Goal: Task Accomplishment & Management: Complete application form

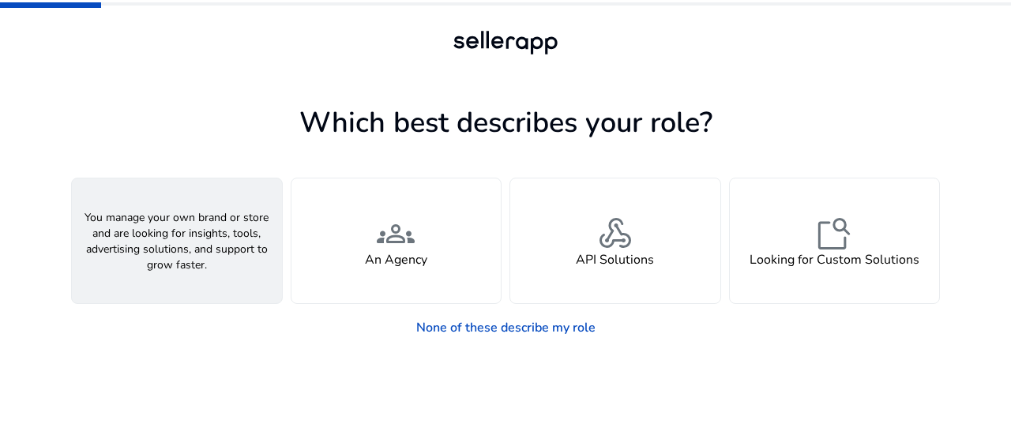
click at [239, 249] on div "person A Seller" at bounding box center [177, 241] width 210 height 125
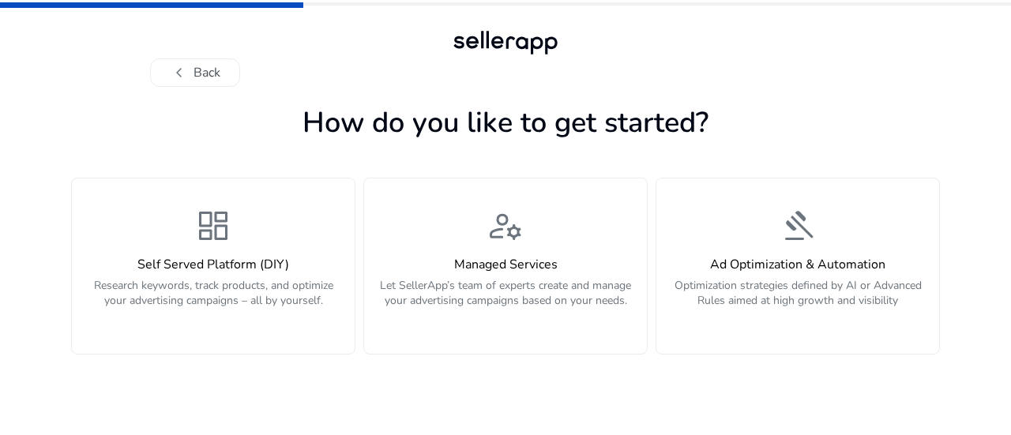
click at [239, 249] on div "dashboard Self Served Platform (DIY) Research keywords, track products, and opt…" at bounding box center [213, 266] width 264 height 118
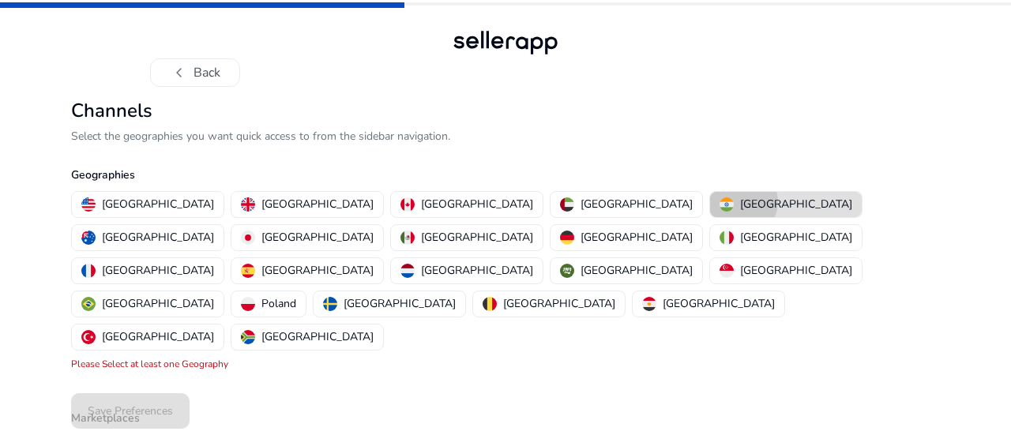
click at [740, 202] on p "[GEOGRAPHIC_DATA]" at bounding box center [796, 204] width 112 height 17
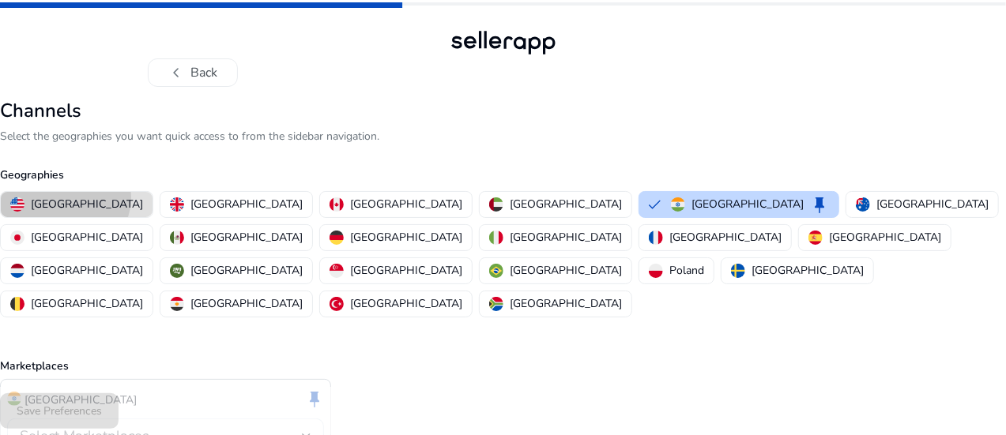
click at [133, 197] on p "[GEOGRAPHIC_DATA]" at bounding box center [87, 204] width 112 height 17
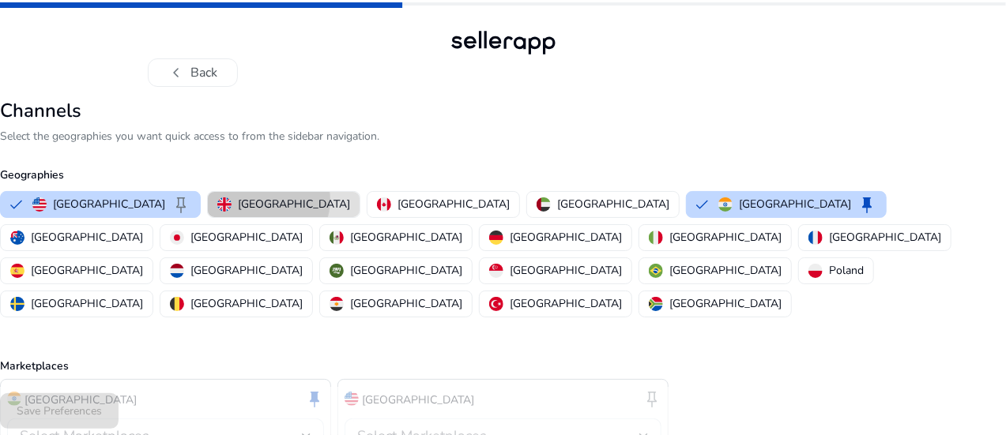
click at [288, 200] on p "[GEOGRAPHIC_DATA]" at bounding box center [294, 204] width 112 height 17
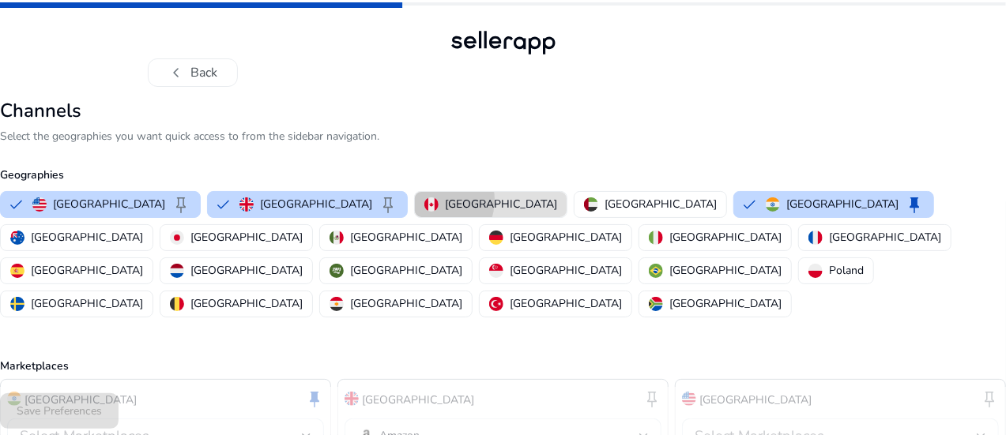
click at [425, 200] on img "button" at bounding box center [431, 204] width 14 height 14
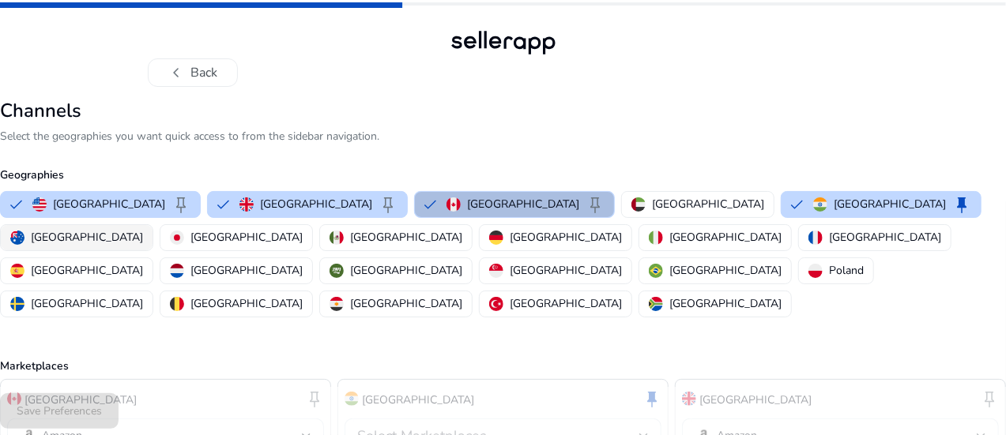
click at [143, 229] on p "[GEOGRAPHIC_DATA]" at bounding box center [87, 237] width 112 height 17
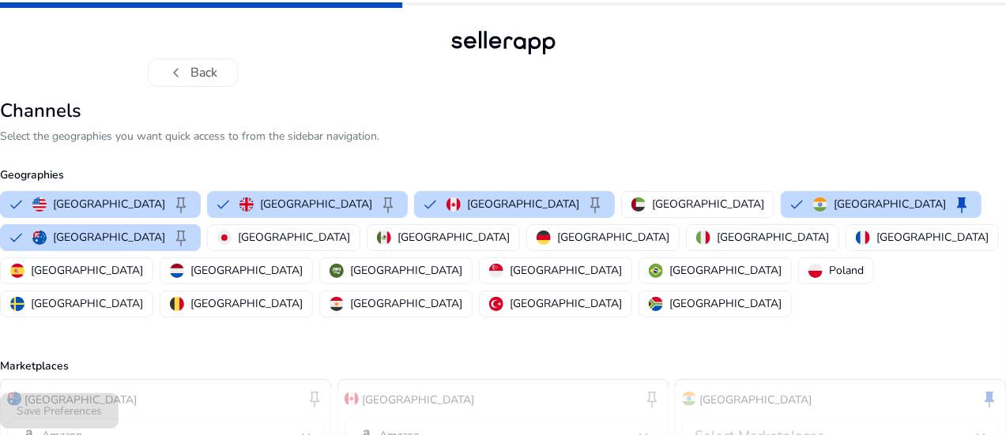
click at [968, 129] on div "chevron_left Back Channels Select the geographies you want quick access to from…" at bounding box center [503, 327] width 1006 height 654
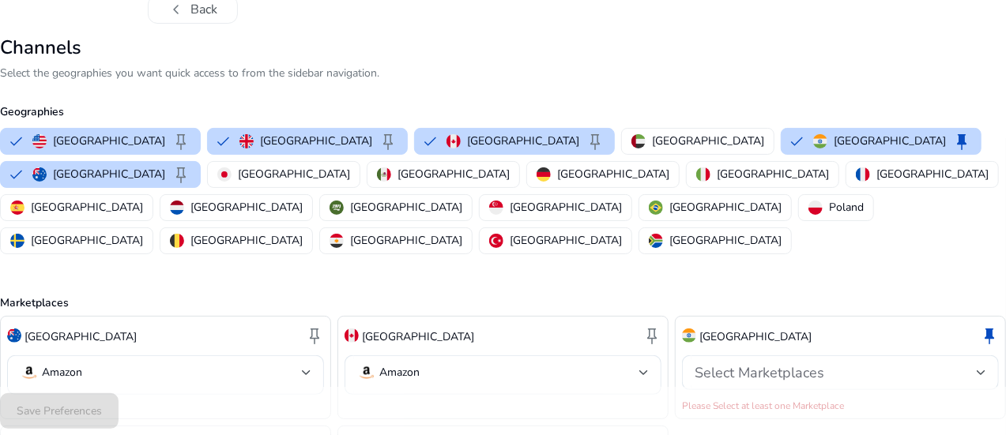
scroll to position [95, 0]
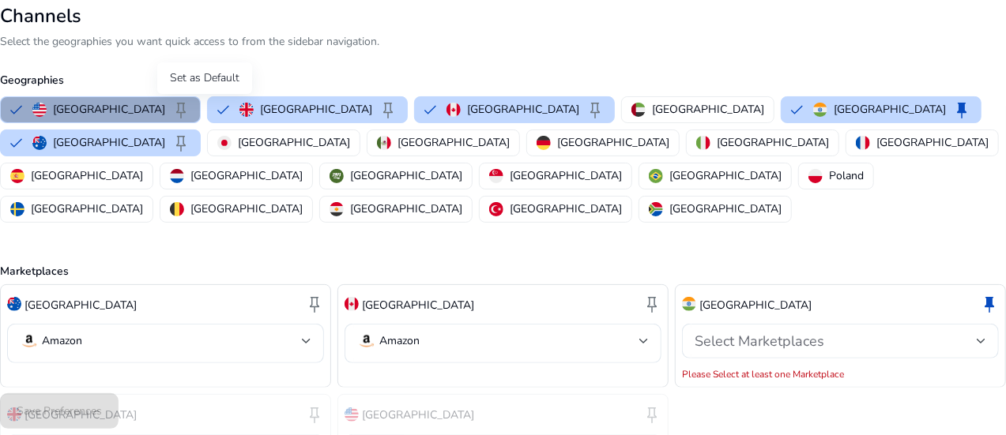
click at [190, 107] on span "keep" at bounding box center [180, 109] width 19 height 19
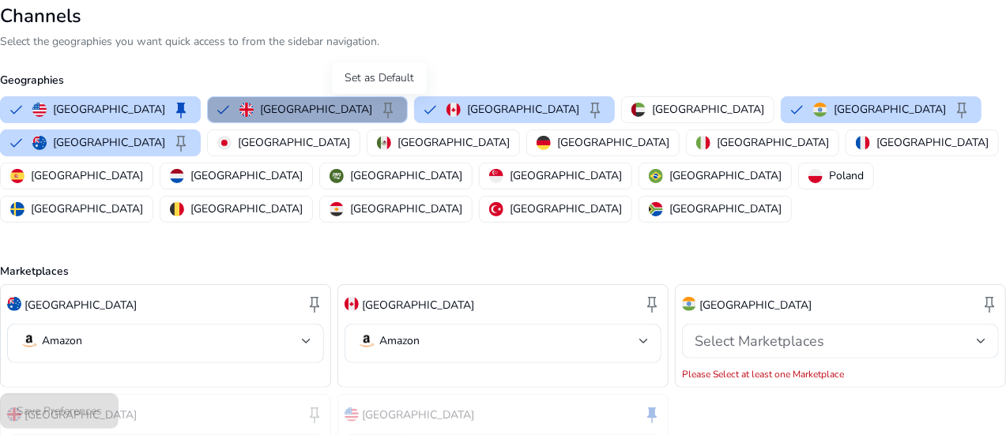
click at [378, 103] on span "keep" at bounding box center [387, 109] width 19 height 19
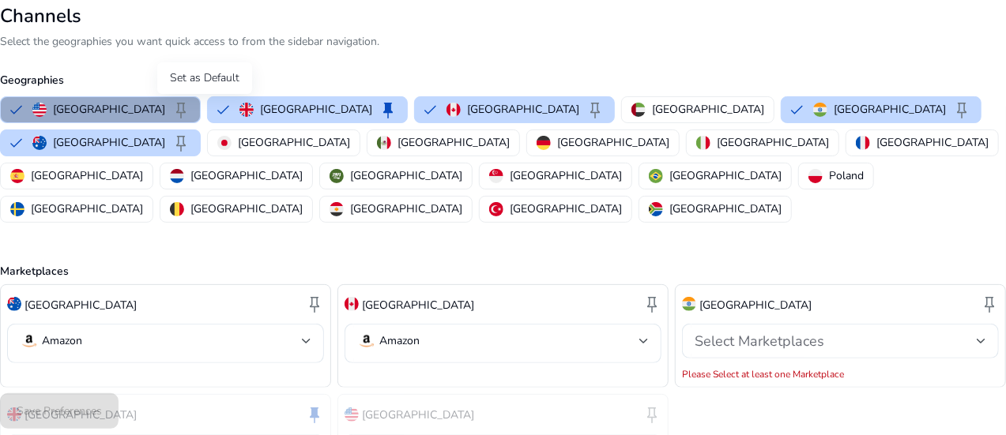
click at [190, 111] on span "keep" at bounding box center [180, 109] width 19 height 19
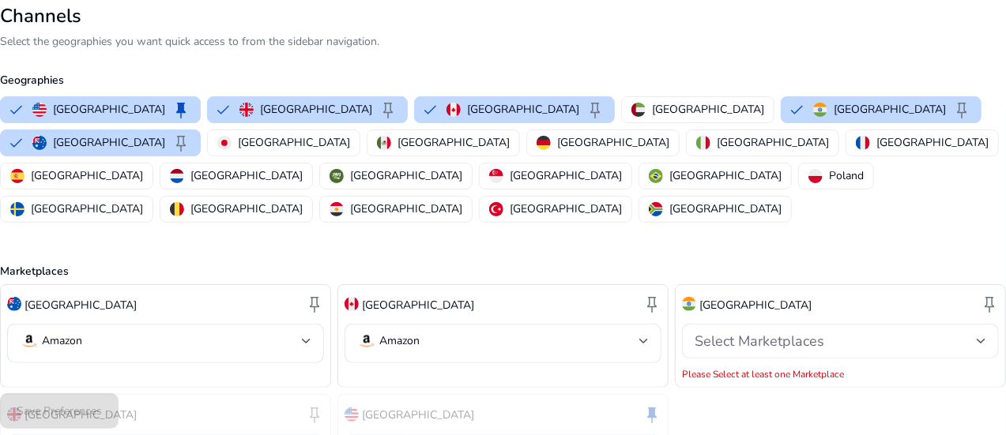
click at [882, 385] on div "[GEOGRAPHIC_DATA] keep Amazon [GEOGRAPHIC_DATA] keep Amazon [GEOGRAPHIC_DATA] k…" at bounding box center [503, 391] width 1006 height 214
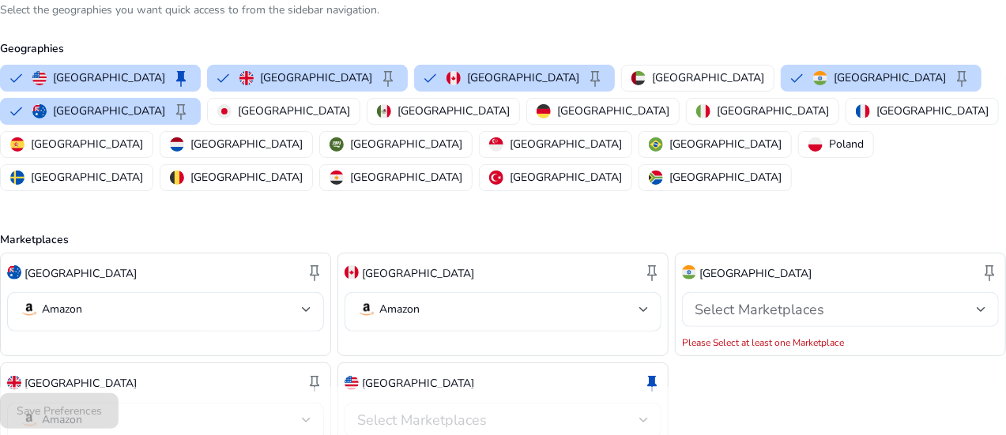
scroll to position [158, 0]
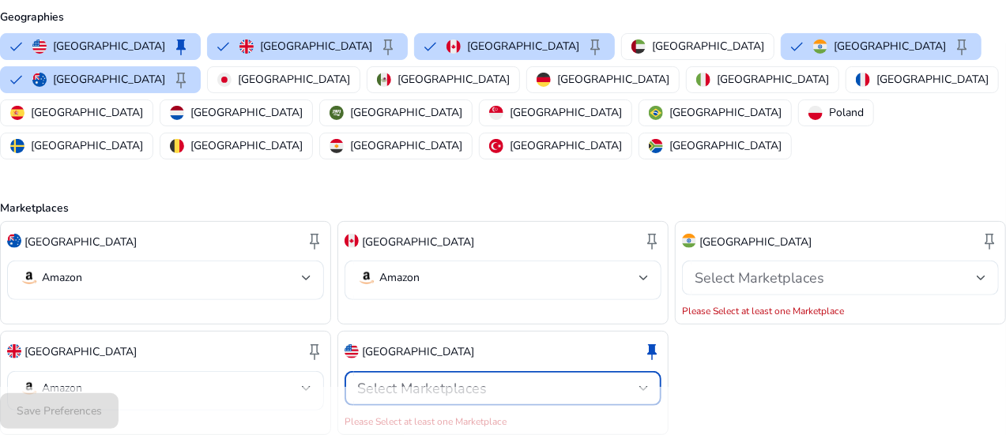
click at [615, 380] on div "Select Marketplaces" at bounding box center [498, 388] width 282 height 17
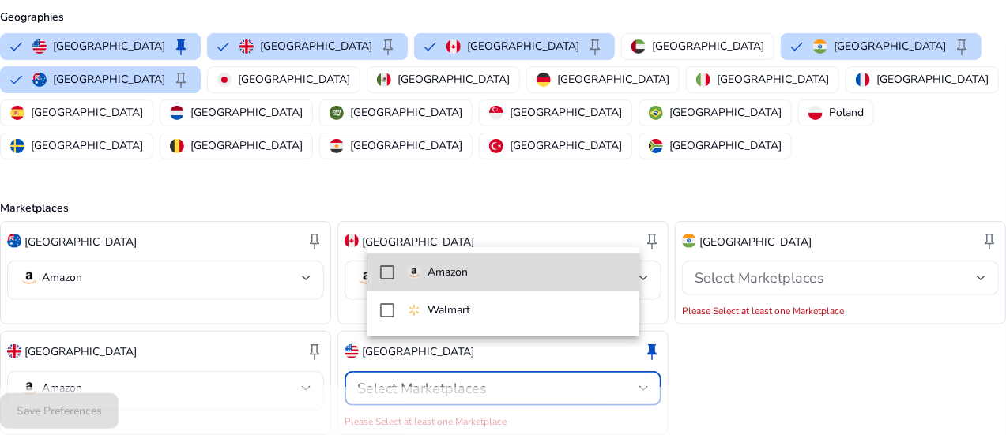
click at [557, 276] on span "Amazon" at bounding box center [517, 272] width 220 height 17
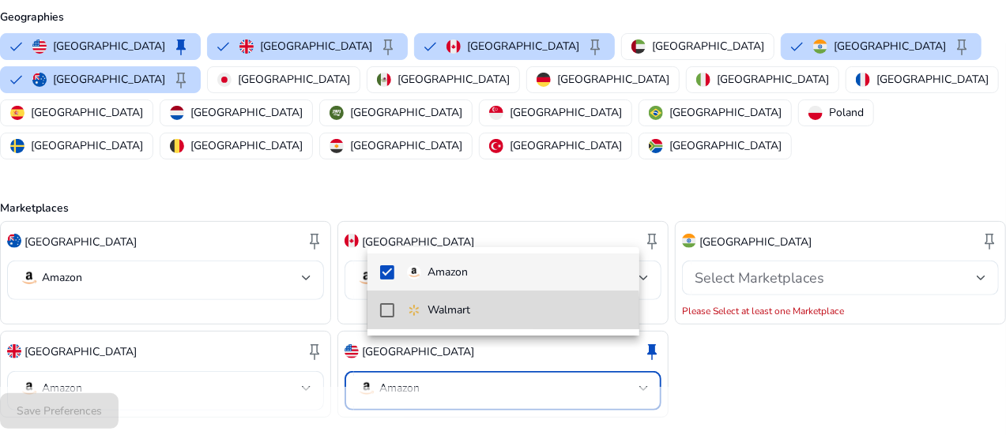
click at [385, 316] on mat-pseudo-checkbox at bounding box center [387, 310] width 14 height 14
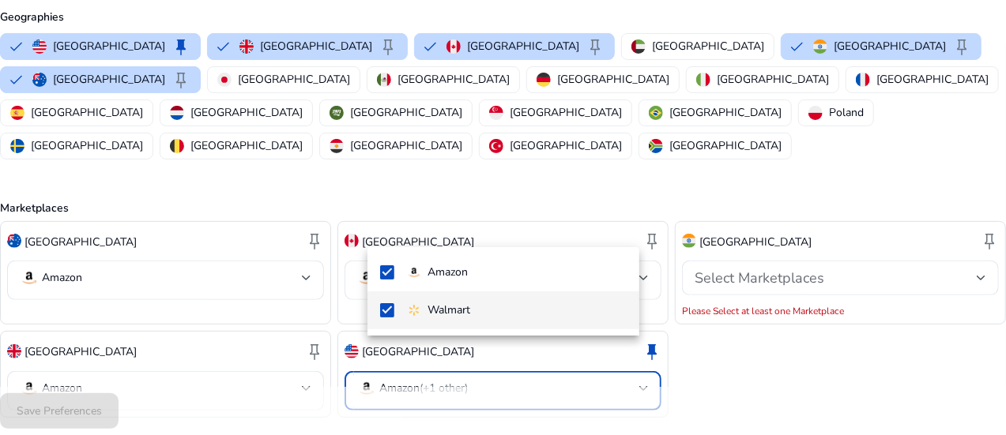
click at [700, 361] on div at bounding box center [503, 217] width 1006 height 435
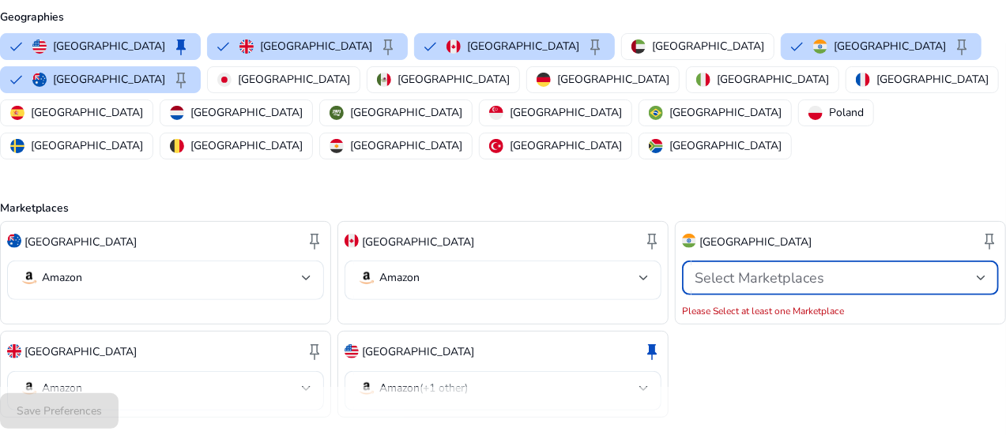
click at [809, 269] on div "Select Marketplaces" at bounding box center [835, 277] width 282 height 17
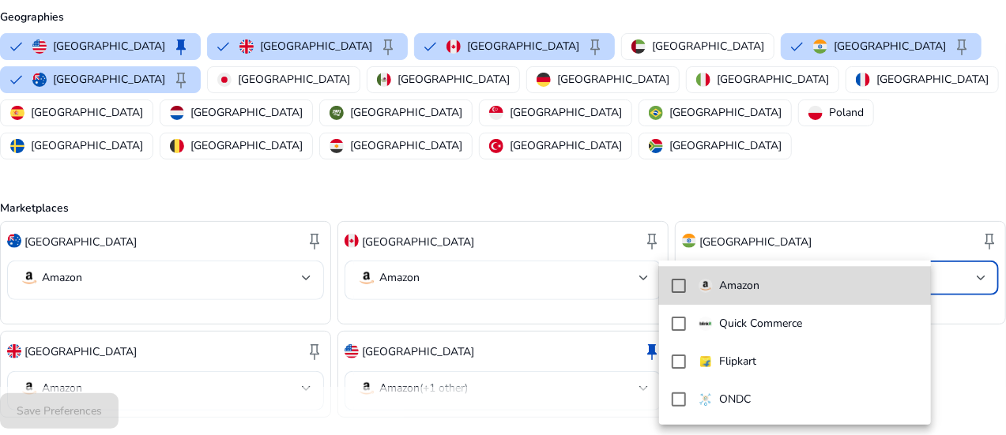
click at [679, 280] on mat-pseudo-checkbox at bounding box center [678, 286] width 14 height 14
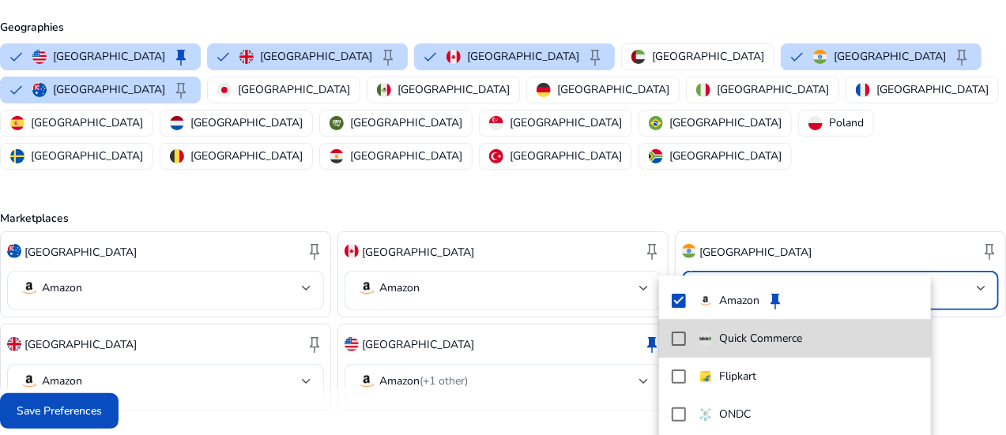
click at [677, 336] on mat-pseudo-checkbox at bounding box center [678, 339] width 14 height 14
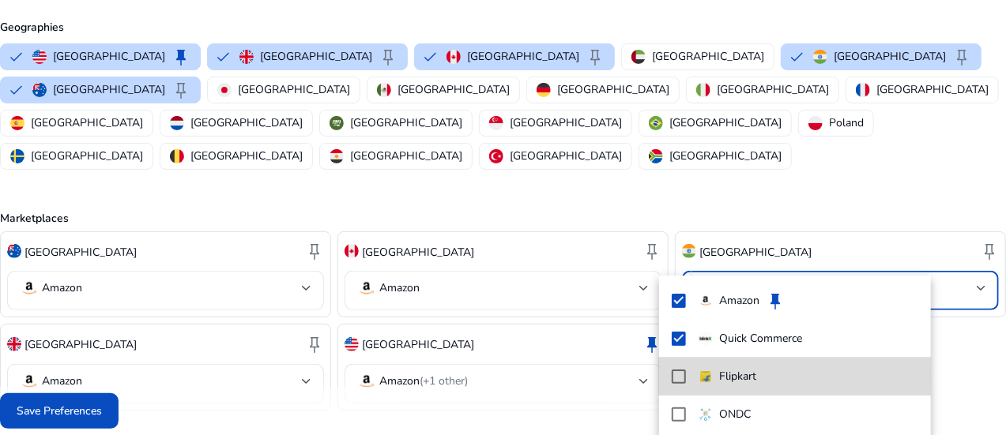
click at [673, 375] on mat-pseudo-checkbox at bounding box center [678, 377] width 14 height 14
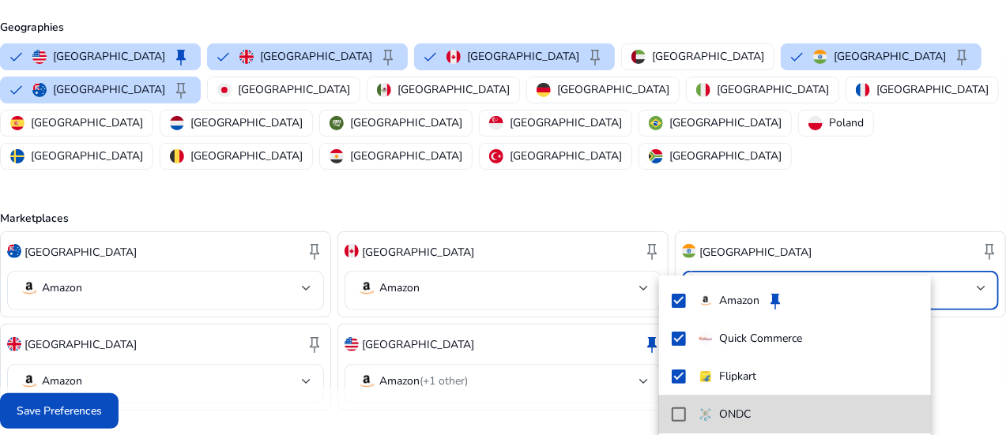
click at [678, 413] on mat-pseudo-checkbox at bounding box center [678, 415] width 14 height 14
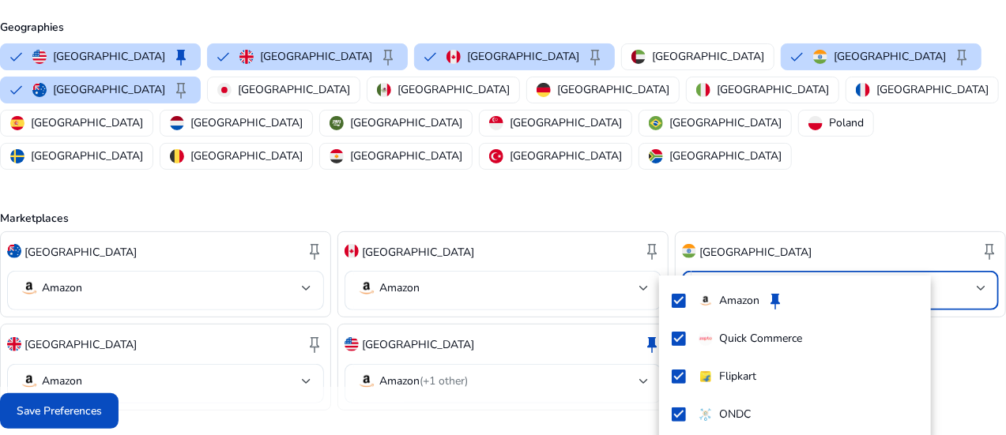
click at [595, 423] on div at bounding box center [503, 217] width 1006 height 435
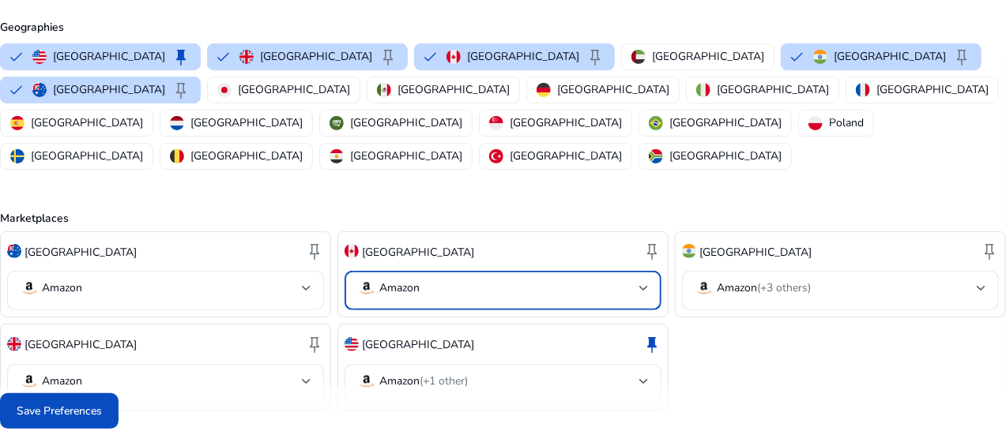
click at [639, 279] on div at bounding box center [643, 288] width 9 height 19
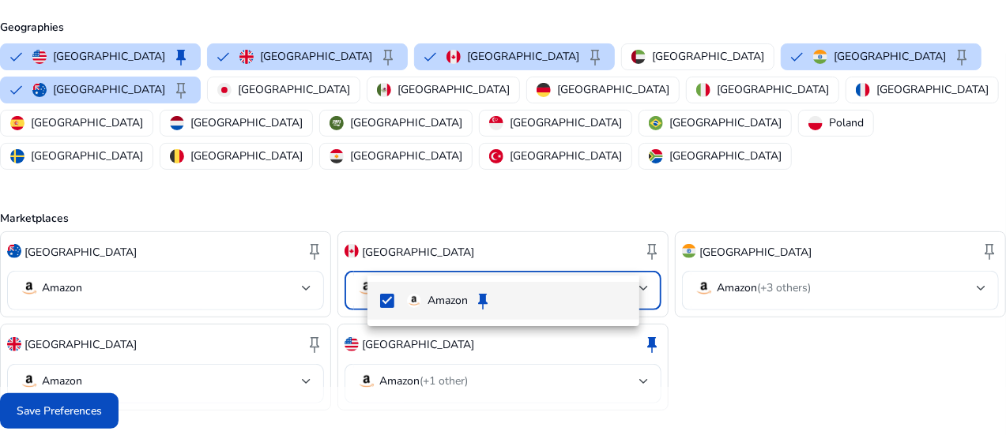
click at [325, 255] on div at bounding box center [503, 217] width 1006 height 435
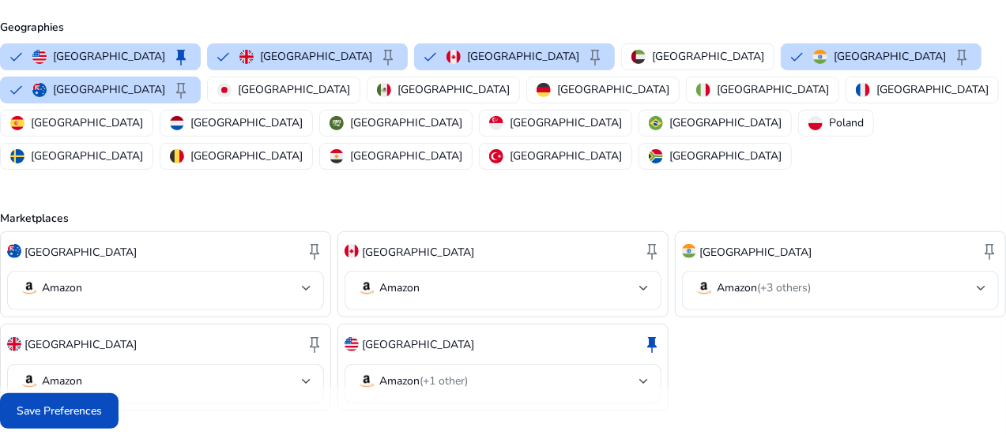
click at [357, 414] on div "Save Preferences" at bounding box center [503, 411] width 1006 height 48
click at [102, 408] on span "Save Preferences" at bounding box center [59, 411] width 85 height 17
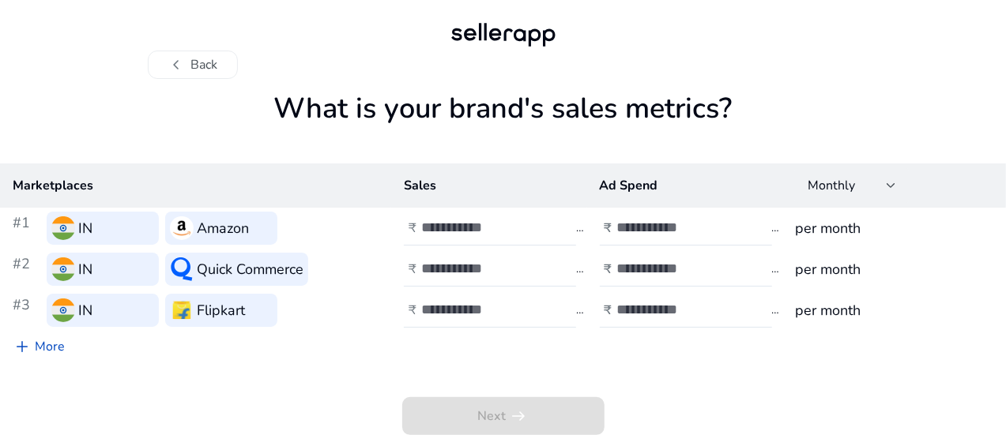
scroll to position [8, 0]
click at [476, 227] on input "number" at bounding box center [474, 227] width 107 height 17
click at [528, 233] on input "**" at bounding box center [474, 227] width 107 height 17
click at [528, 222] on input "**" at bounding box center [474, 227] width 107 height 17
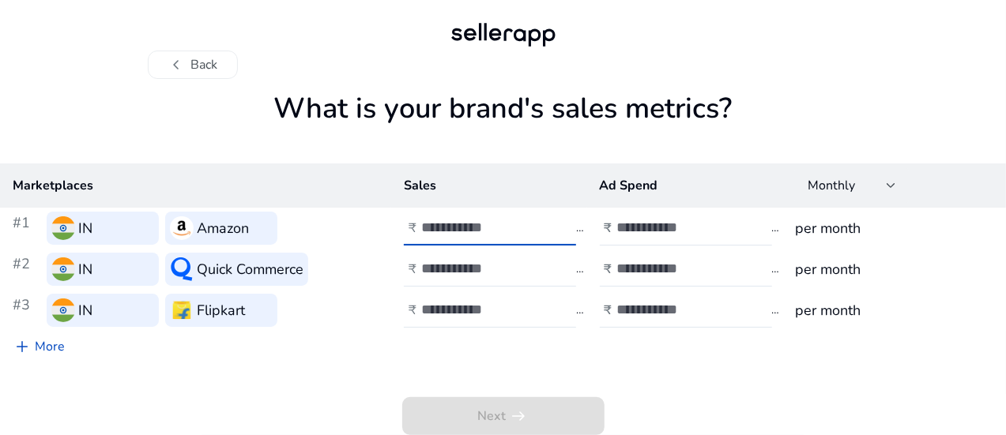
click at [528, 222] on input "*" at bounding box center [474, 227] width 107 height 17
type input "*"
click at [528, 222] on input "*" at bounding box center [474, 227] width 107 height 17
type input "***"
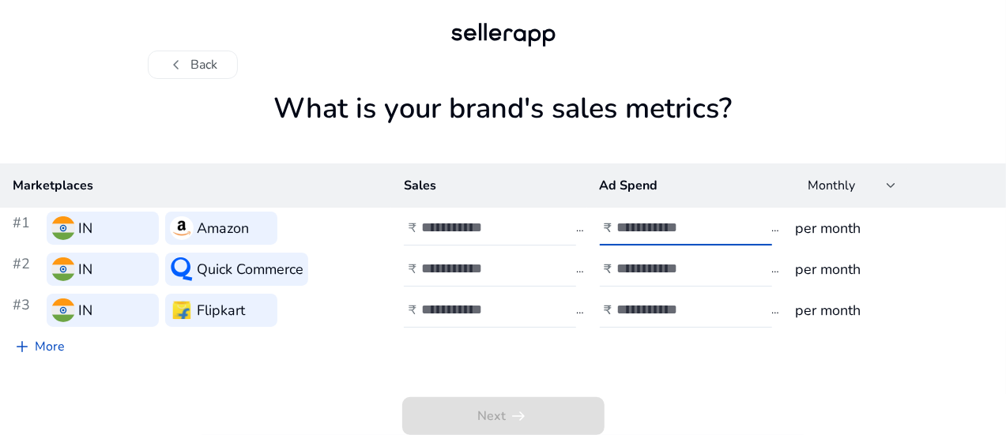
click at [649, 233] on input "number" at bounding box center [670, 227] width 107 height 17
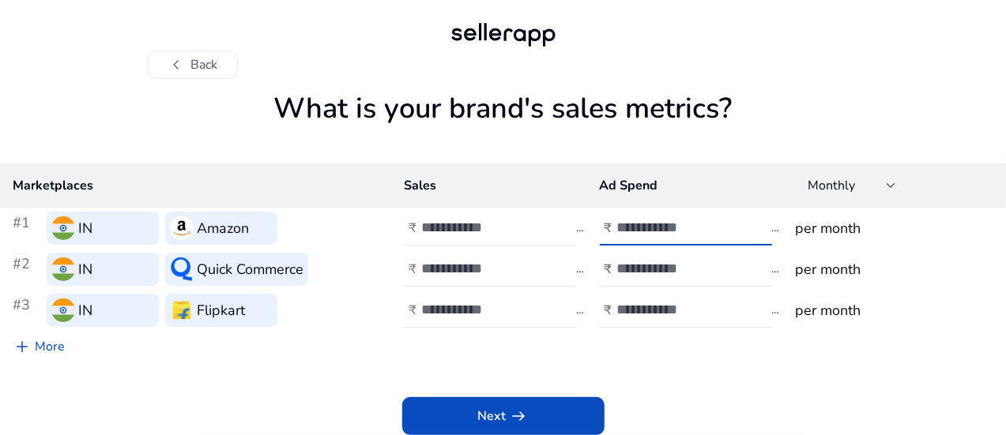
type input "*******"
click at [474, 221] on input "***" at bounding box center [474, 227] width 107 height 17
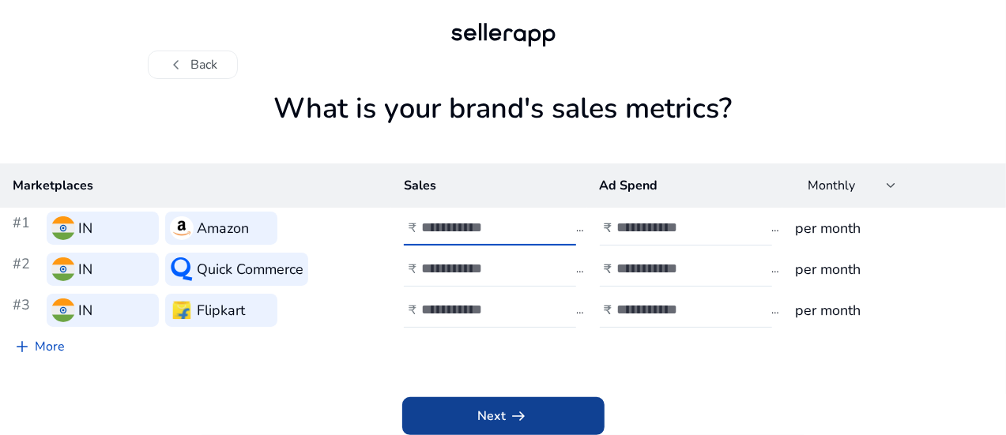
type input "****"
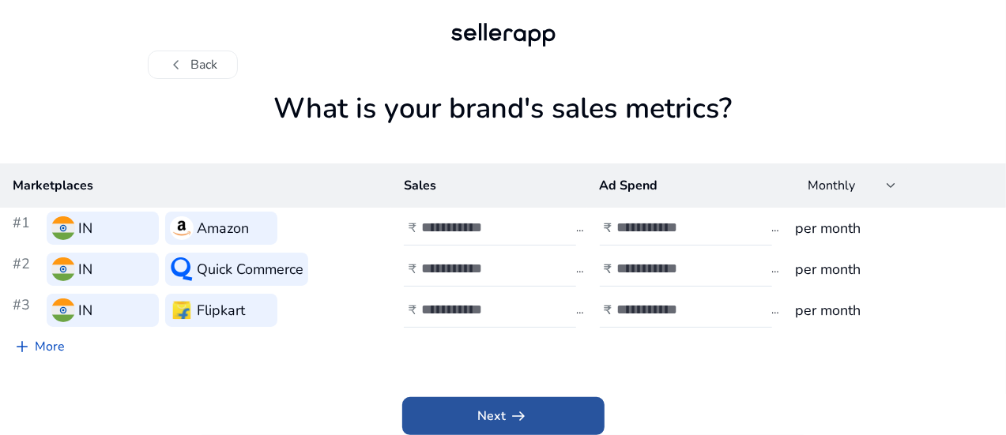
click at [527, 419] on span "arrow_right_alt" at bounding box center [518, 416] width 19 height 19
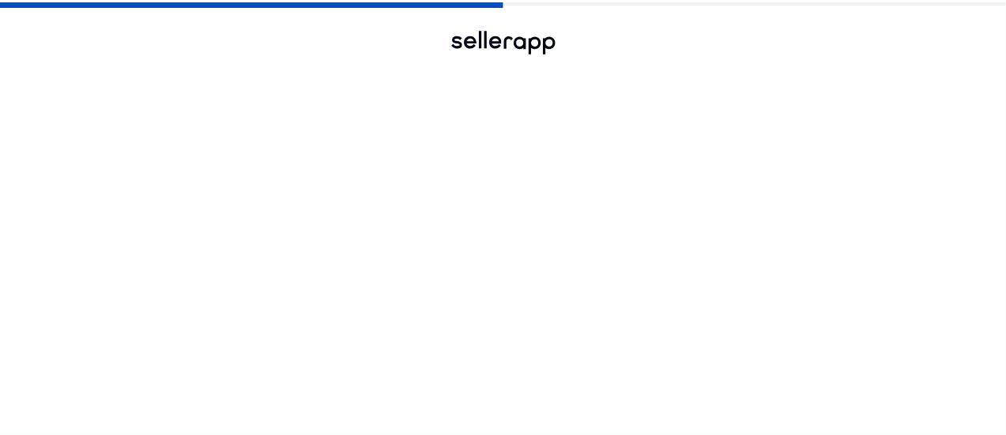
scroll to position [0, 0]
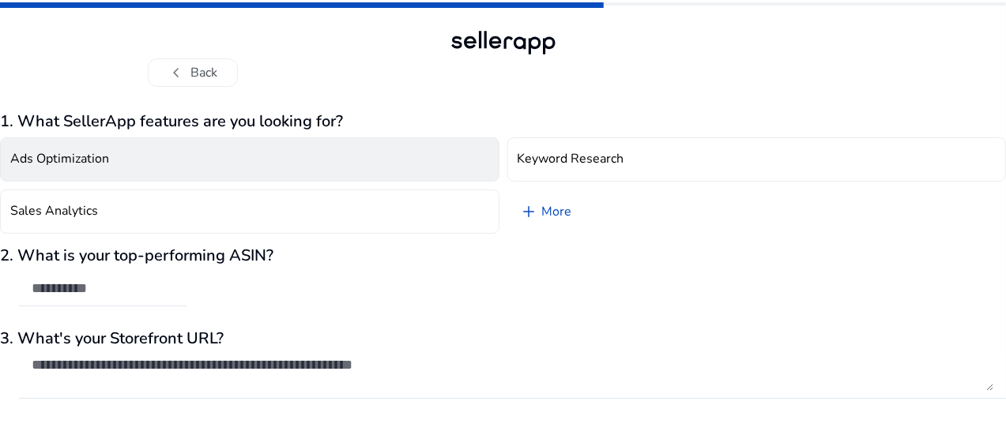
click at [367, 159] on button "Ads Optimization" at bounding box center [249, 159] width 499 height 44
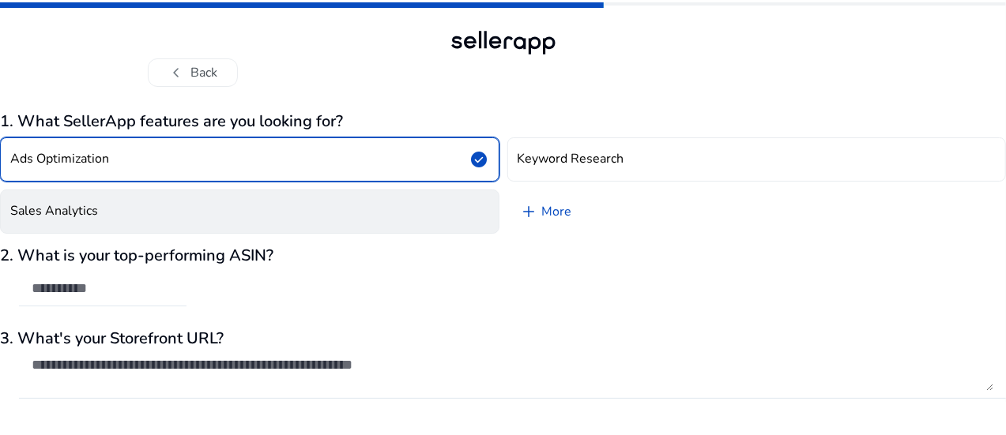
click at [379, 197] on button "Sales Analytics" at bounding box center [249, 212] width 499 height 44
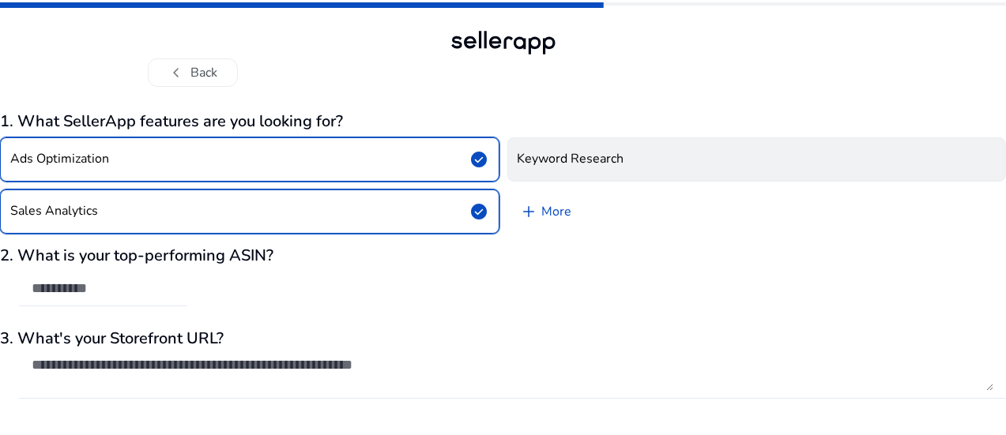
click at [575, 152] on h4 "Keyword Research" at bounding box center [570, 159] width 107 height 15
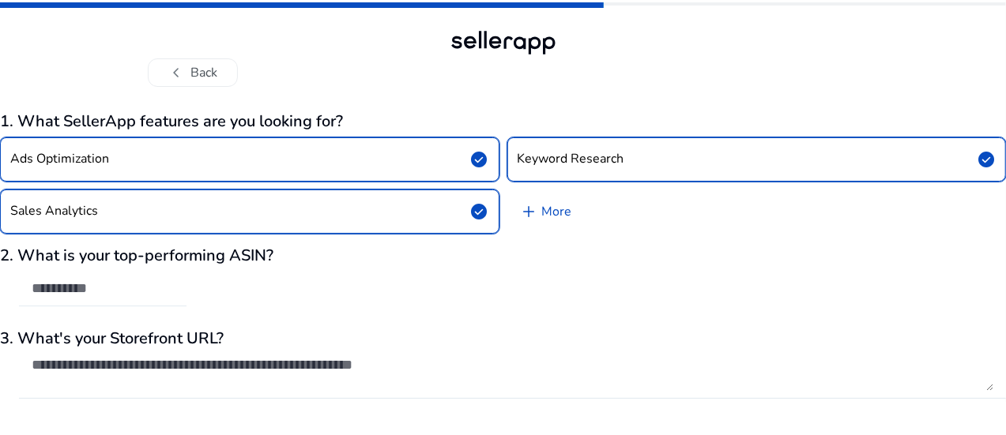
click at [174, 276] on div at bounding box center [103, 289] width 142 height 35
click at [650, 314] on div "2. What is your top-performing ASIN?" at bounding box center [503, 284] width 1006 height 77
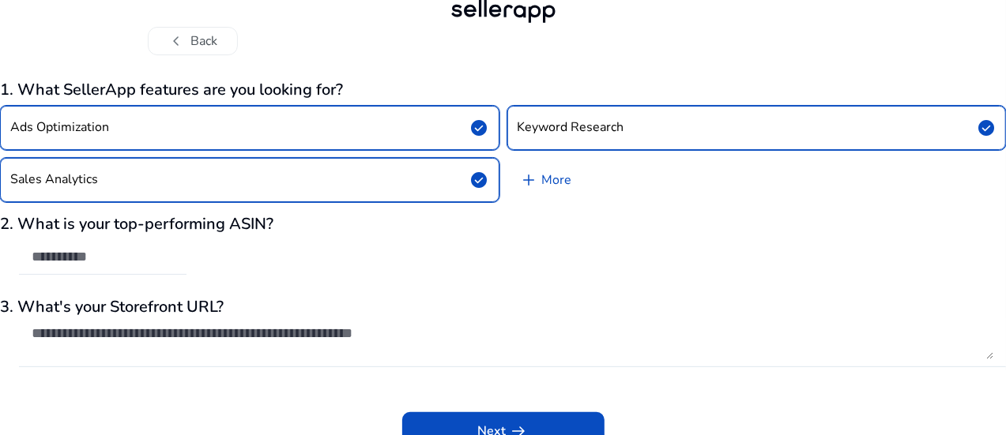
scroll to position [47, 0]
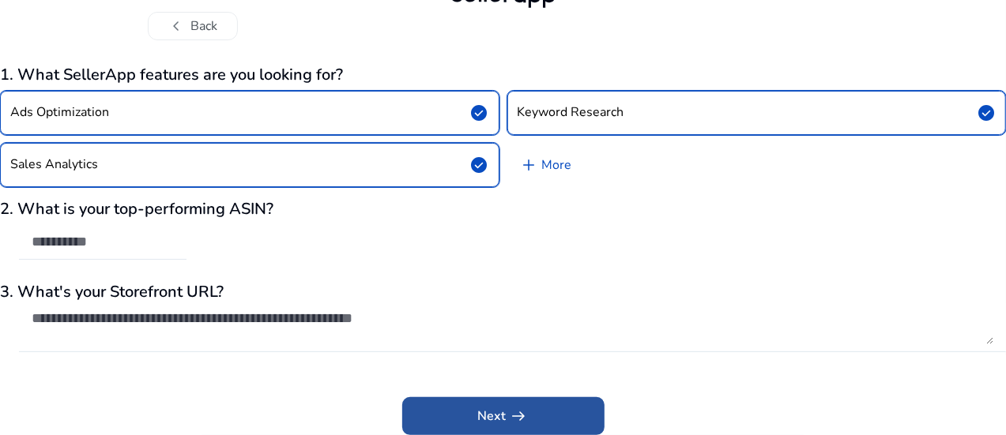
click at [517, 414] on span "arrow_right_alt" at bounding box center [518, 416] width 19 height 19
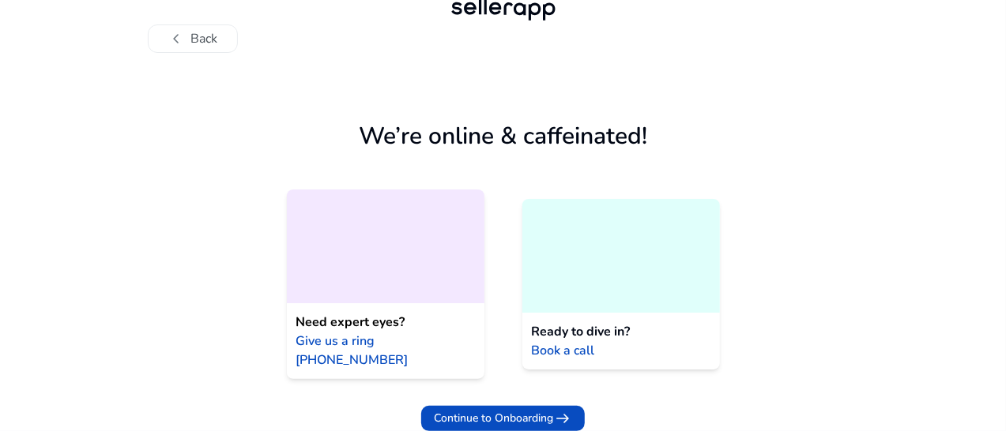
scroll to position [17, 0]
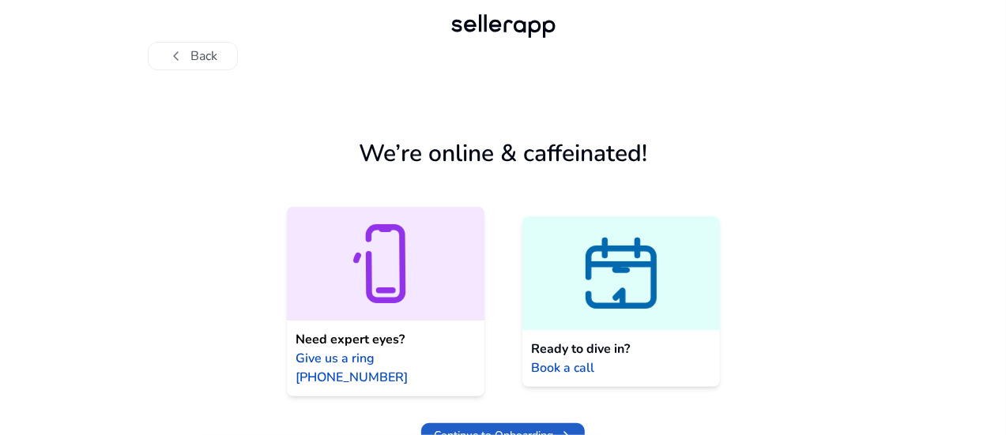
click at [517, 427] on span "Continue to Onboarding" at bounding box center [493, 435] width 119 height 17
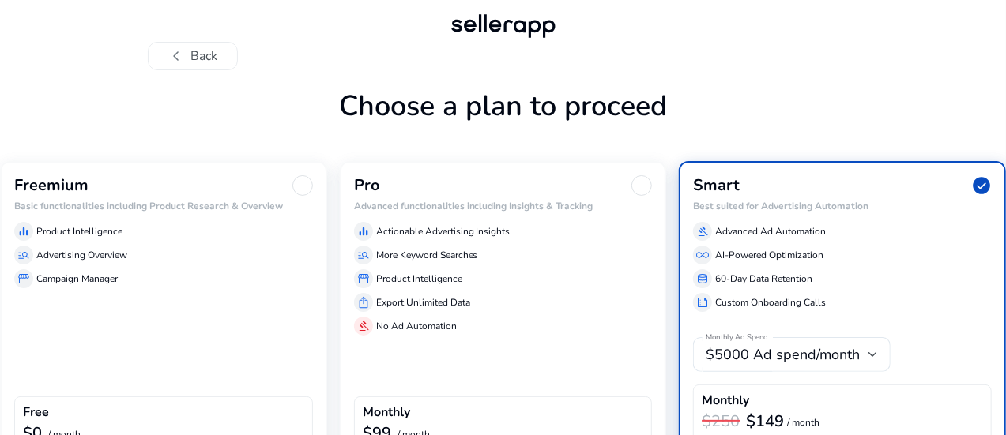
click at [943, 123] on div "chevron_left Back Choose a plan to proceed Freemium Basic functionalities inclu…" at bounding box center [503, 270] width 1006 height 574
click at [274, 265] on div "manage_search Advertising Overview" at bounding box center [163, 255] width 299 height 19
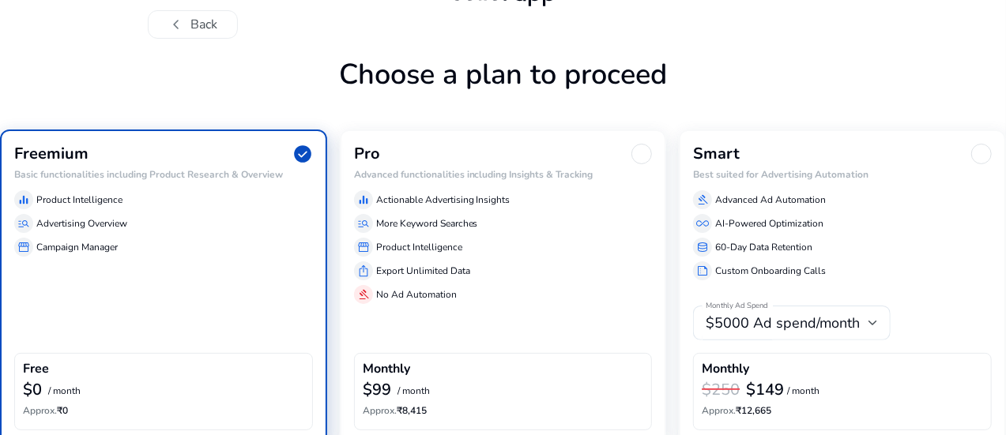
scroll to position [125, 0]
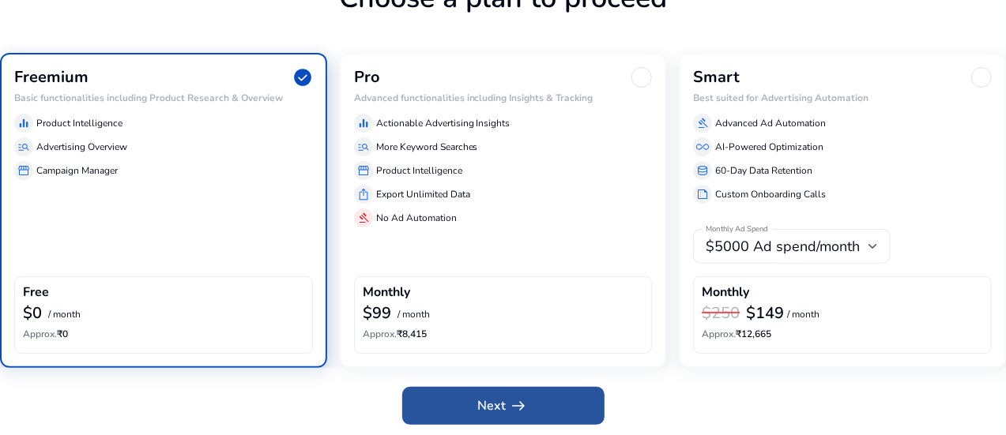
click at [516, 406] on span "arrow_right_alt" at bounding box center [518, 406] width 19 height 19
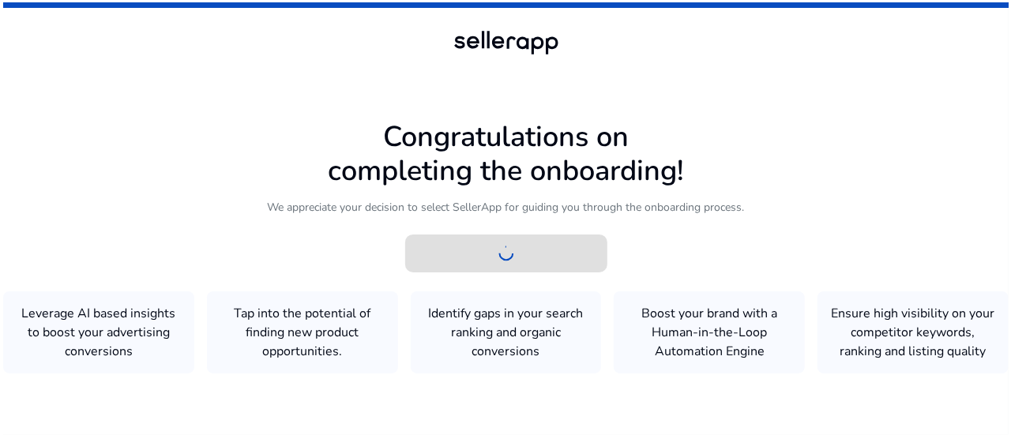
scroll to position [0, 0]
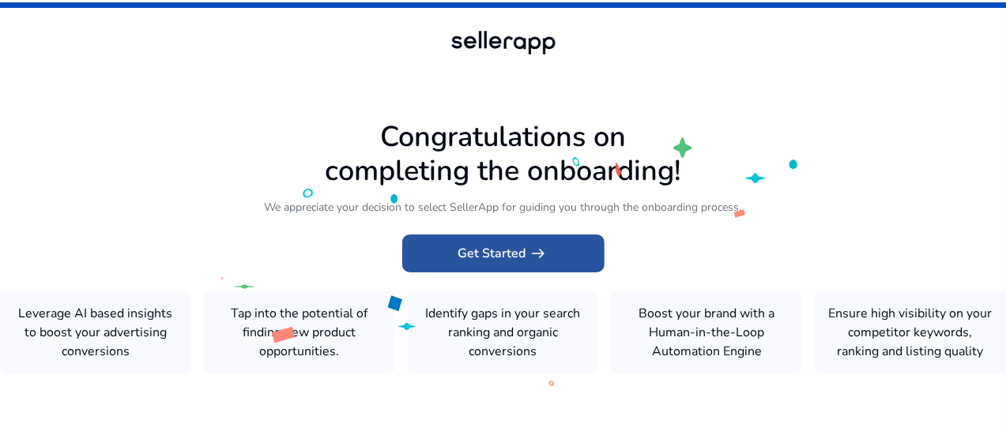
click at [487, 244] on span "Get Started arrow_right_alt" at bounding box center [503, 253] width 90 height 19
